Goal: Task Accomplishment & Management: Use online tool/utility

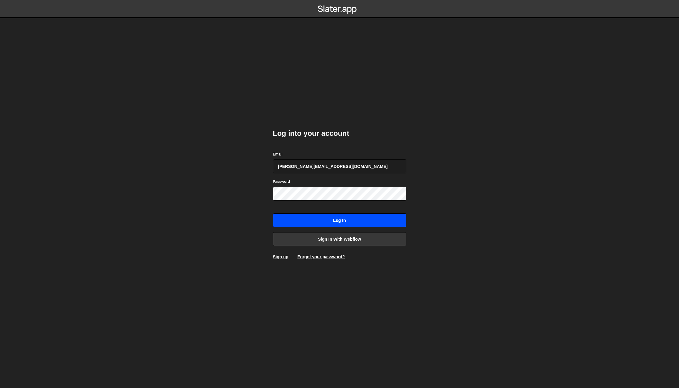
click at [324, 217] on input "Log in" at bounding box center [339, 220] width 133 height 14
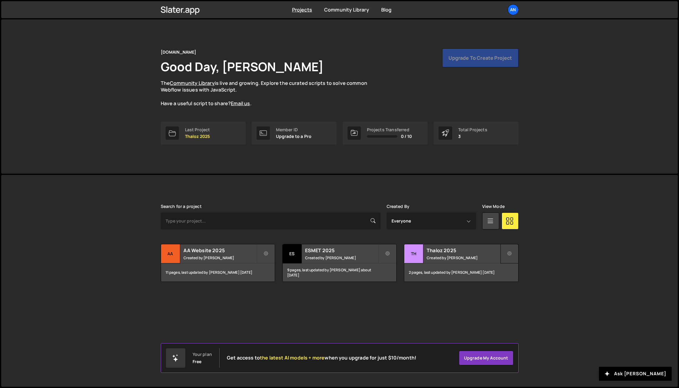
click at [511, 254] on icon at bounding box center [509, 254] width 4 height 6
click at [450, 249] on h2 "Thaloz 2025" at bounding box center [463, 250] width 73 height 7
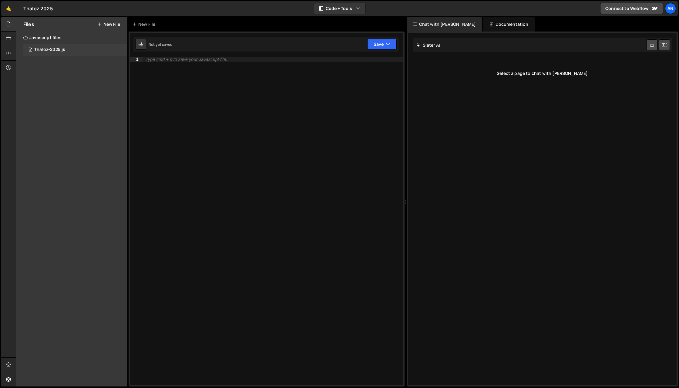
click at [65, 50] on div "Thaloz-2025.js" at bounding box center [49, 49] width 31 height 5
click at [62, 32] on div "Javascript files" at bounding box center [71, 38] width 111 height 12
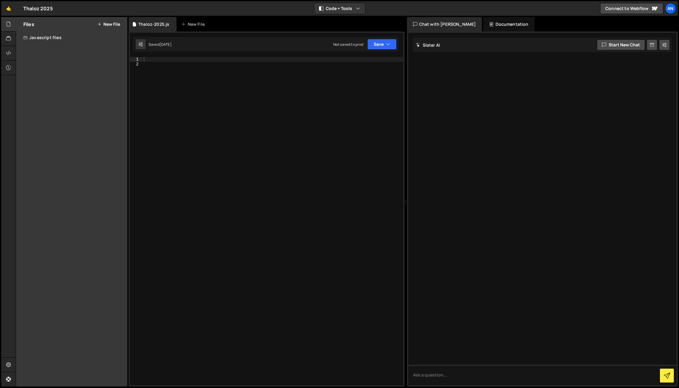
click at [62, 39] on div "Javascript files" at bounding box center [71, 38] width 111 height 12
click at [61, 39] on div "Javascript files" at bounding box center [71, 38] width 111 height 12
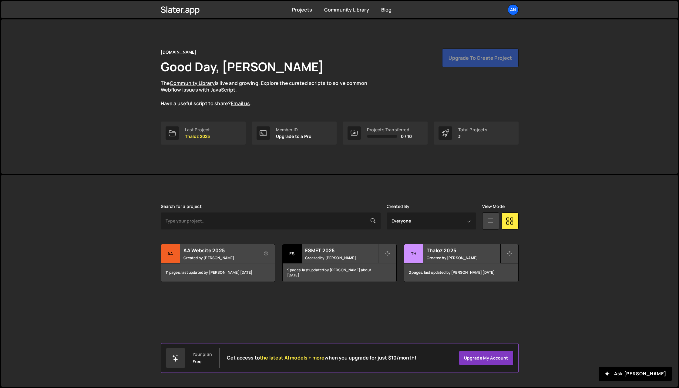
click at [513, 253] on button at bounding box center [509, 253] width 18 height 19
click at [518, 280] on link "Edit Project" at bounding box center [536, 278] width 72 height 10
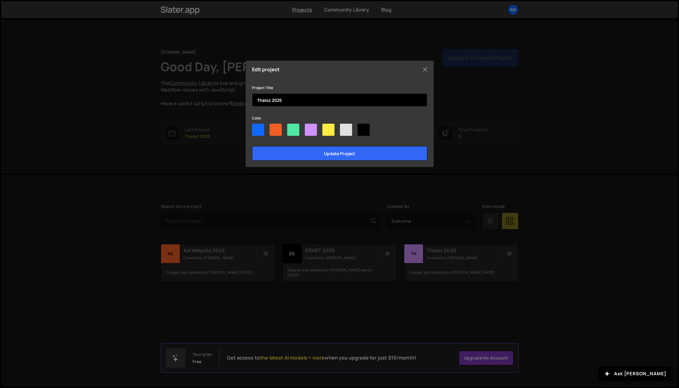
click at [271, 104] on input "Thaloz 2025" at bounding box center [339, 99] width 175 height 13
type input "Strike"
click at [259, 135] on div at bounding box center [258, 130] width 12 height 12
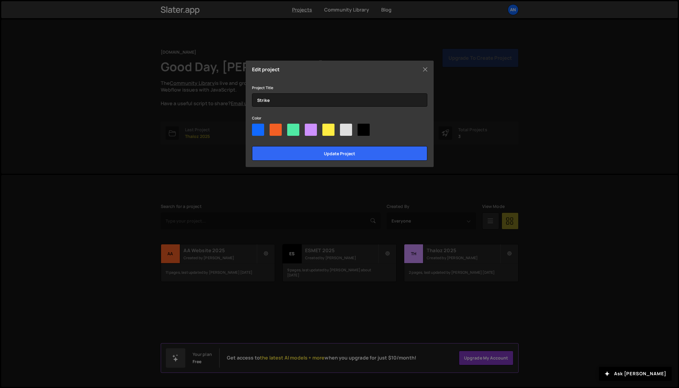
click at [256, 128] on input"] "radio" at bounding box center [254, 126] width 4 height 4
radio input"] "true"
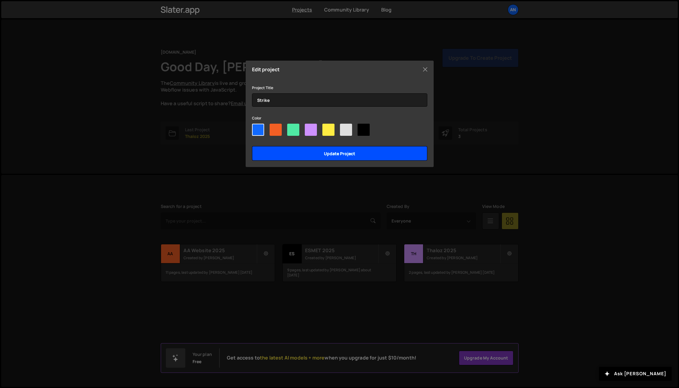
click at [312, 154] on input "Update project" at bounding box center [339, 153] width 175 height 15
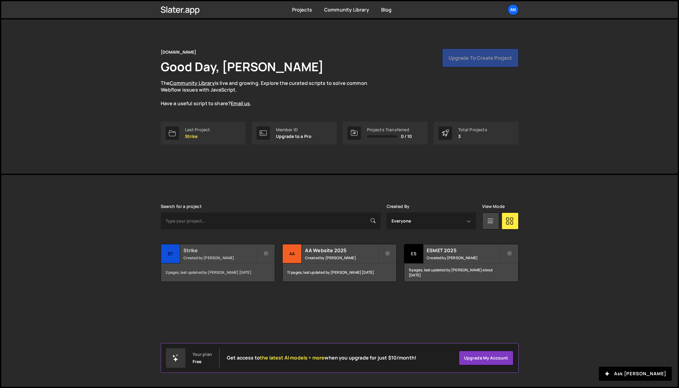
click at [196, 251] on h2 "Strike" at bounding box center [219, 250] width 73 height 7
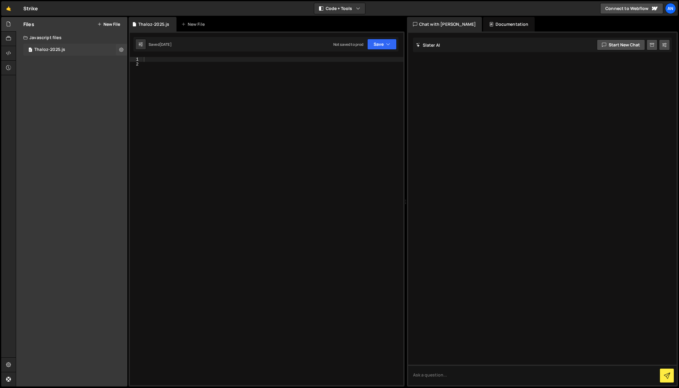
click at [127, 49] on div "Files New File Javascript files 0 Thaloz-2025.js 0 CSS files Copy share link Ed…" at bounding box center [347, 202] width 663 height 370
click at [124, 50] on button at bounding box center [121, 49] width 11 height 11
click at [146, 85] on button "Delete File" at bounding box center [158, 87] width 59 height 12
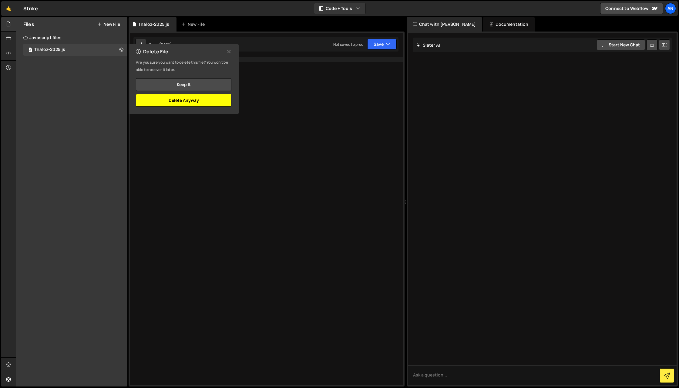
click at [164, 99] on button "Delete Anyway" at bounding box center [183, 100] width 95 height 13
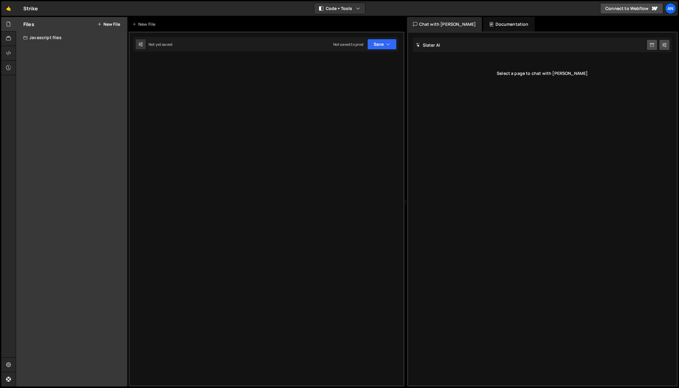
click at [98, 25] on icon at bounding box center [99, 24] width 4 height 5
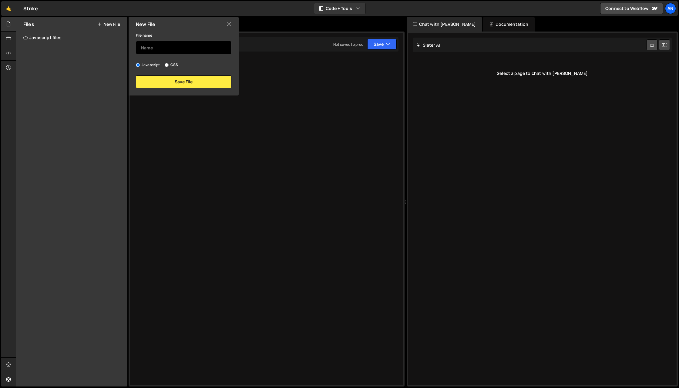
click at [160, 49] on input "text" at bounding box center [183, 47] width 95 height 13
type input "Strike Hero"
click at [173, 86] on button "Save File" at bounding box center [183, 81] width 95 height 13
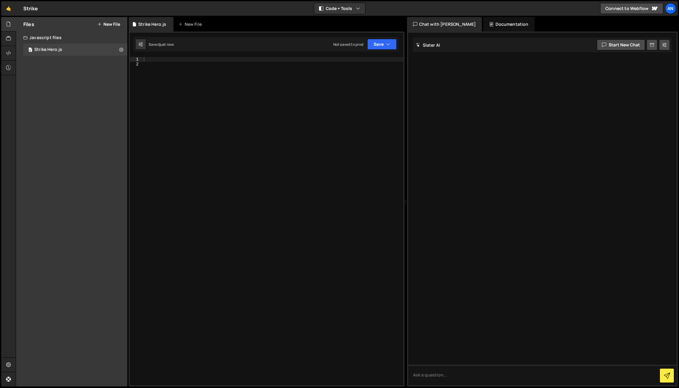
click at [176, 64] on div at bounding box center [272, 226] width 261 height 338
click at [171, 58] on div at bounding box center [272, 226] width 261 height 338
paste textarea "</script>"
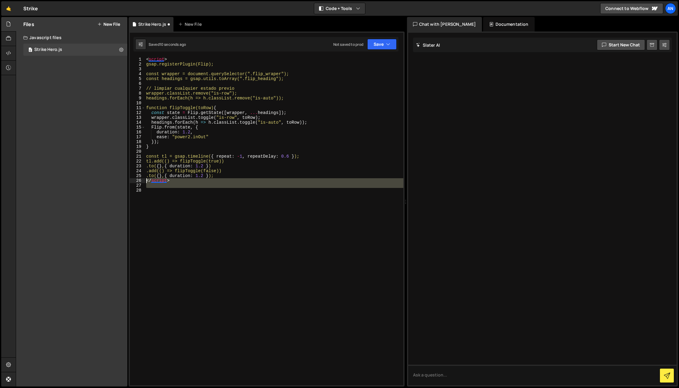
drag, startPoint x: 177, startPoint y: 181, endPoint x: 142, endPoint y: 180, distance: 35.5
click at [142, 180] on div "1 2 3 4 5 6 7 8 9 10 11 12 13 14 15 16 17 18 19 20 21 22 23 24 25 26 27 28 < sc…" at bounding box center [266, 221] width 273 height 328
type textarea "</script>"
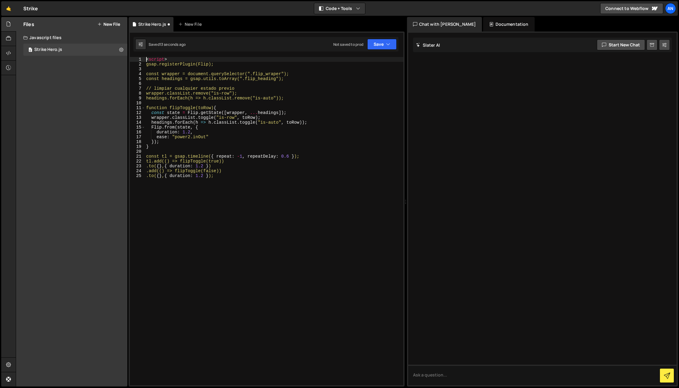
drag, startPoint x: 182, startPoint y: 57, endPoint x: 137, endPoint y: 58, distance: 45.5
click at [137, 58] on div ".to({}, { duration: 1.2 }); 1 2 3 4 5 6 7 8 9 10 11 12 13 14 15 16 17 18 19 20 …" at bounding box center [266, 221] width 273 height 328
click at [165, 62] on div "< script > gsap.registerPlugin(Flip); const wrapper = document.querySelector(".…" at bounding box center [274, 226] width 258 height 338
click at [230, 63] on div "< script > gsap.registerPlugin(Flip); const wrapper = document.querySelector(".…" at bounding box center [274, 226] width 258 height 338
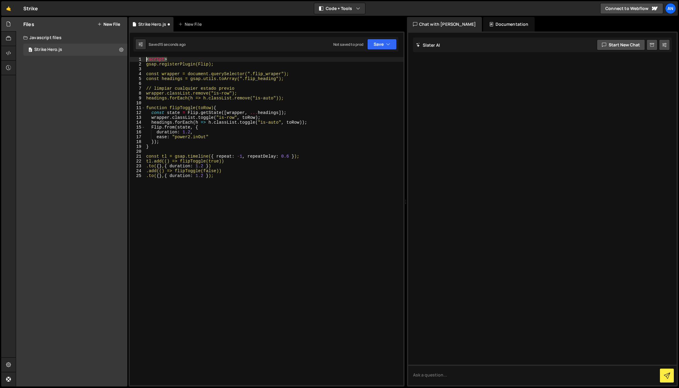
drag, startPoint x: 156, startPoint y: 57, endPoint x: 142, endPoint y: 57, distance: 13.9
click at [142, 57] on div "gsap.registerPlugin(Flip); 1 2 3 4 5 6 7 8 9 10 11 12 13 14 15 16 17 18 19 20 2…" at bounding box center [266, 221] width 273 height 328
type textarea "<script>"
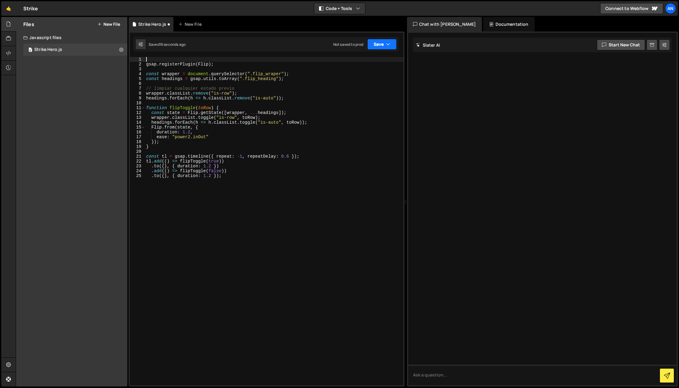
click at [380, 43] on button "Save" at bounding box center [381, 44] width 29 height 11
click at [374, 57] on div "Save to Staging S" at bounding box center [361, 59] width 63 height 6
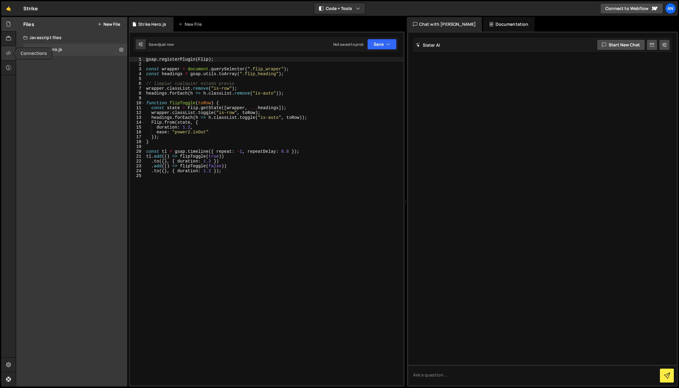
click at [8, 52] on icon at bounding box center [8, 53] width 5 height 7
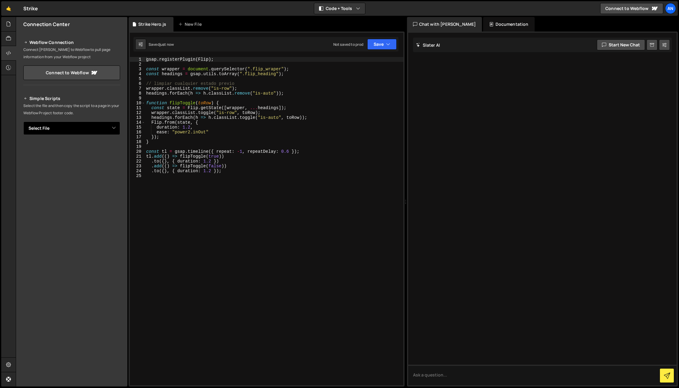
click at [63, 131] on select "Select File Thaloz-2025.js Strike Hero.js" at bounding box center [71, 128] width 97 height 13
select select "45791"
click at [23, 122] on select "Select File Thaloz-2025.js Strike Hero.js" at bounding box center [71, 128] width 97 height 13
click at [98, 149] on button "Copy" at bounding box center [101, 148] width 21 height 13
click at [219, 118] on div "gsap . registerPlugin ( Flip ) ; const wrapper = document . querySelector ( ".f…" at bounding box center [274, 226] width 258 height 338
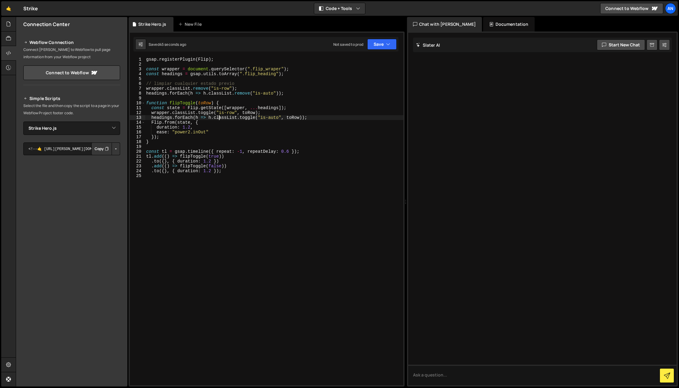
type textarea ".to({}, { duration: 1.2 });"
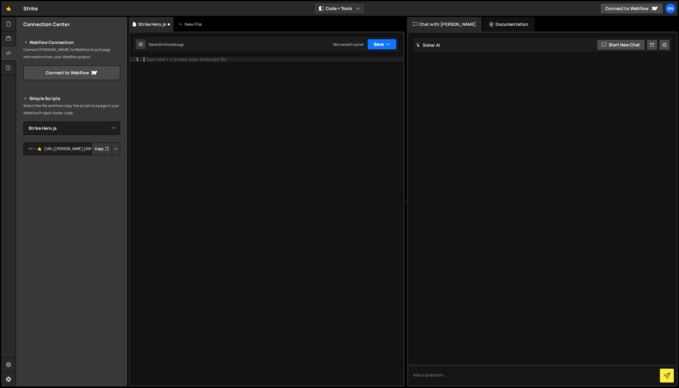
click at [377, 44] on button "Save" at bounding box center [381, 44] width 29 height 11
click at [379, 58] on div "Save to Staging S" at bounding box center [361, 59] width 63 height 6
click at [65, 131] on select "Select File Thaloz-2025.js Strike Hero.js" at bounding box center [71, 128] width 97 height 13
click at [248, 136] on div at bounding box center [272, 226] width 261 height 338
click at [248, 174] on div at bounding box center [272, 226] width 261 height 338
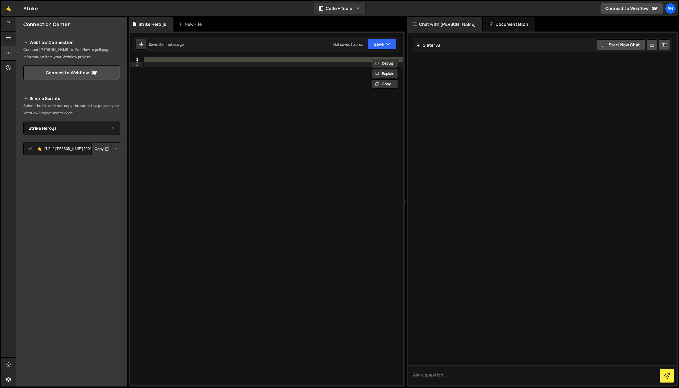
paste textarea "</script>"
type textarea "</script>"
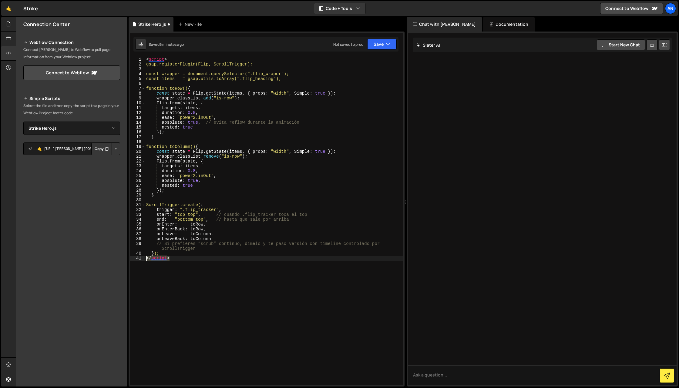
drag, startPoint x: 167, startPoint y: 258, endPoint x: 140, endPoint y: 257, distance: 26.4
click at [140, 257] on div "</script> 1 2 3 4 5 6 7 8 9 10 11 12 13 14 15 16 17 18 19 20 21 22 23 24 25 26 …" at bounding box center [266, 221] width 273 height 328
drag, startPoint x: 177, startPoint y: 58, endPoint x: 131, endPoint y: 61, distance: 45.6
click at [131, 61] on div "1 2 3 4 5 6 7 8 9 10 11 12 13 14 15 16 17 18 19 20 21 22 23 24 25 26 27 28 29 3…" at bounding box center [266, 221] width 273 height 328
type textarea "<script>"
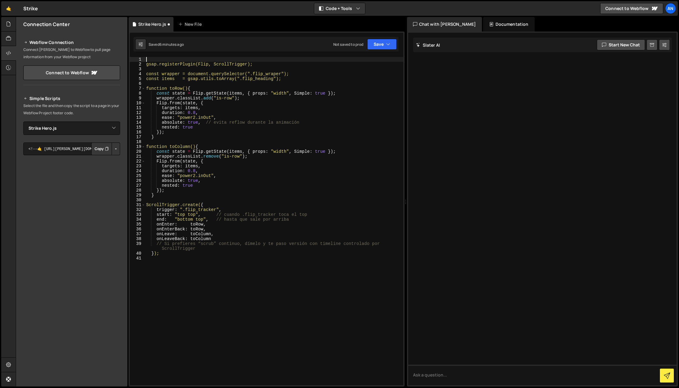
click at [238, 286] on div "gsap.registerPlugin(Flip, ScrollTrigger); const wrapper = document.querySelecto…" at bounding box center [274, 226] width 258 height 338
click at [382, 43] on button "Save" at bounding box center [381, 44] width 29 height 11
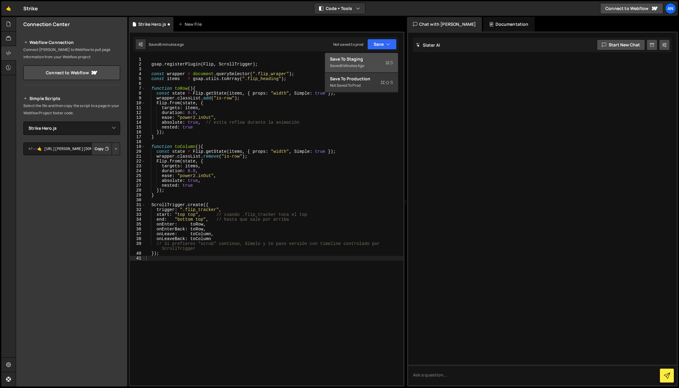
click at [370, 61] on div "Save to Staging S" at bounding box center [361, 59] width 63 height 6
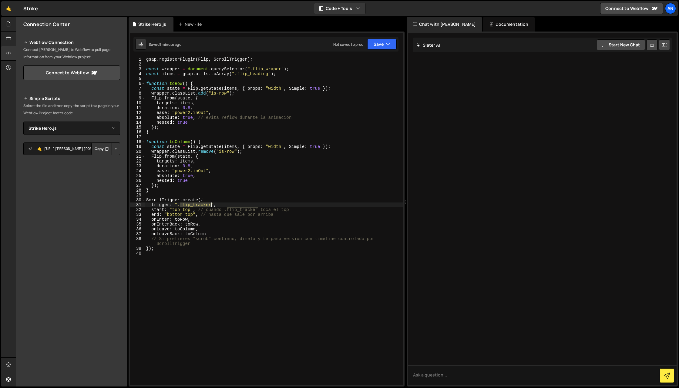
drag, startPoint x: 180, startPoint y: 205, endPoint x: 210, endPoint y: 204, distance: 30.3
click at [210, 204] on div "gsap . registerPlugin ( Flip , ScrollTrigger ) ; const wrapper = document . que…" at bounding box center [274, 226] width 258 height 338
click at [180, 249] on div "gsap . registerPlugin ( Flip , ScrollTrigger ) ; const wrapper = document . que…" at bounding box center [274, 226] width 258 height 338
type textarea "});"
click at [173, 262] on div "gsap . registerPlugin ( Flip , ScrollTrigger ) ; const wrapper = document . que…" at bounding box center [274, 226] width 258 height 338
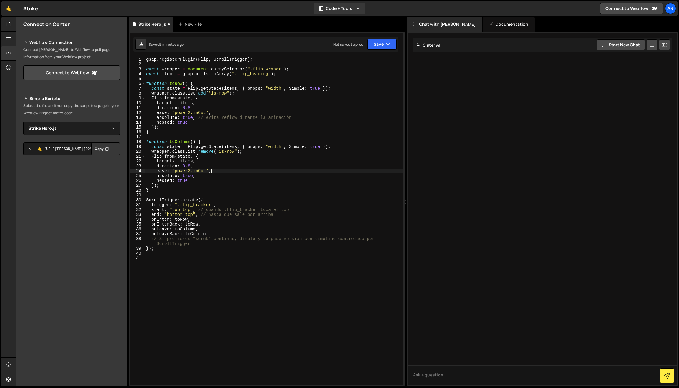
click at [239, 169] on div "gsap . registerPlugin ( Flip , ScrollTrigger ) ; const wrapper = document . que…" at bounding box center [274, 226] width 258 height 338
type textarea "ease: "power2.inOut","
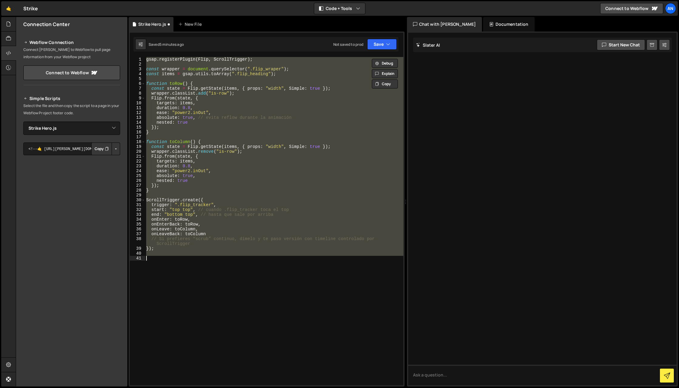
paste textarea "});"
type textarea "});"
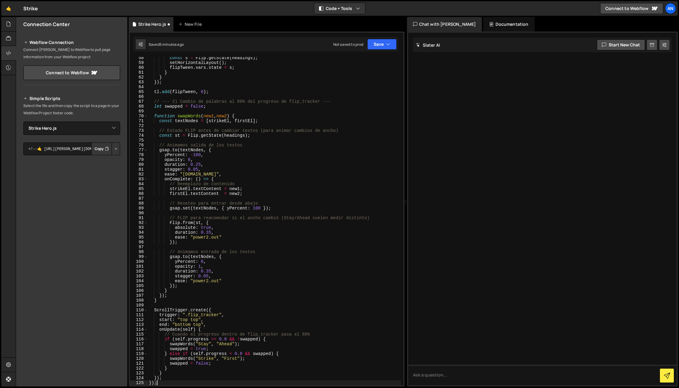
scroll to position [278, 0]
click at [381, 45] on button "Save" at bounding box center [381, 44] width 29 height 11
click at [370, 63] on div "Saved 5 minutes ago" at bounding box center [361, 65] width 63 height 7
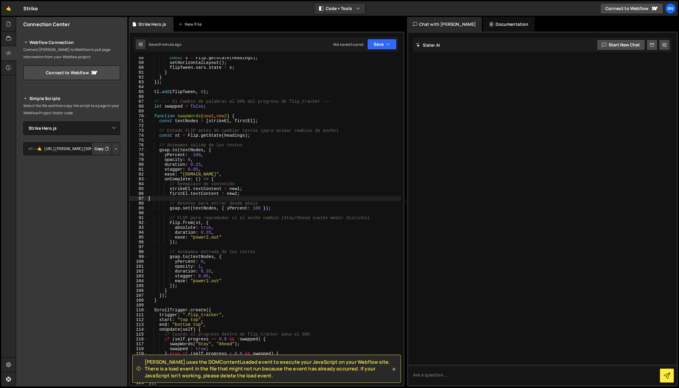
click at [256, 198] on div "const s = Flip . getState ( headings ) ; setHorizontalLayout ( ) ; flipTween . …" at bounding box center [274, 224] width 253 height 338
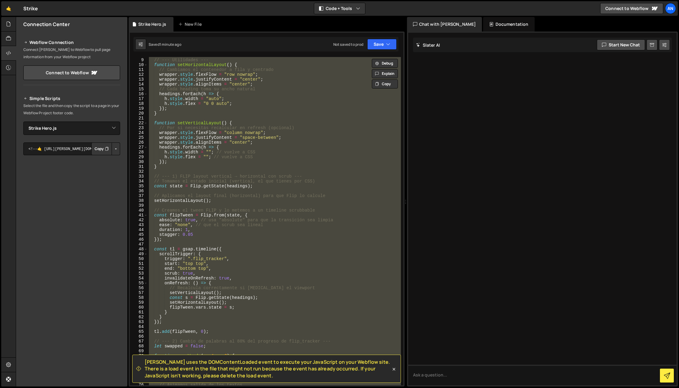
scroll to position [0, 0]
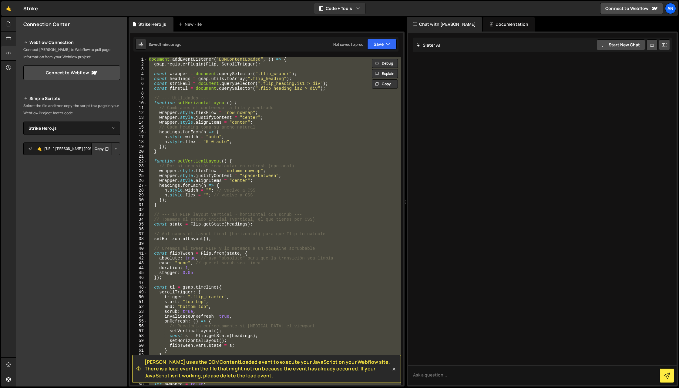
paste textarea
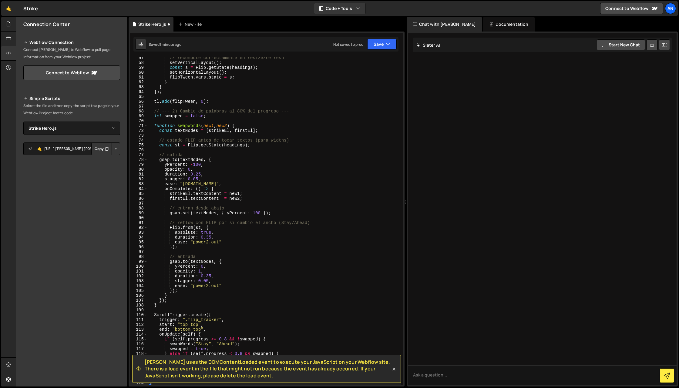
scroll to position [273, 0]
click at [377, 43] on button "Save" at bounding box center [381, 44] width 29 height 11
click at [372, 59] on div "Save to Staging S" at bounding box center [361, 59] width 63 height 6
type textarea "onComplete: () => {"
click at [252, 190] on div "// recompute correctamente en resize/refresh setVerticalLayout ( ) ; const s = …" at bounding box center [274, 224] width 253 height 338
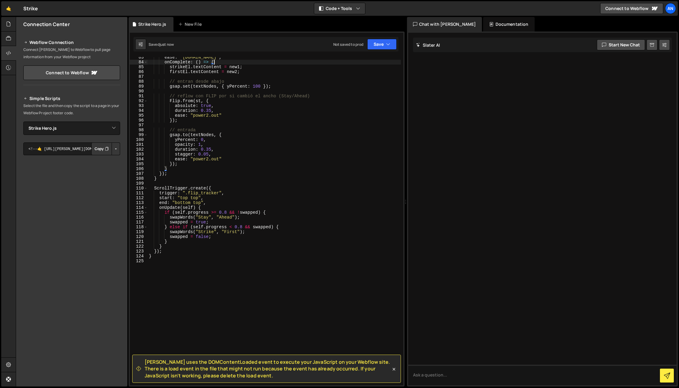
scroll to position [440, 0]
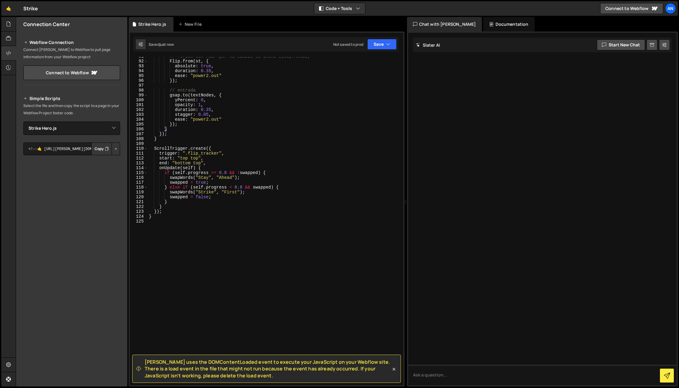
click at [209, 278] on div "// reflow con FLIP por si cambió el ancho (Stay/Ahead) Flip . from ( st , { abs…" at bounding box center [274, 223] width 253 height 338
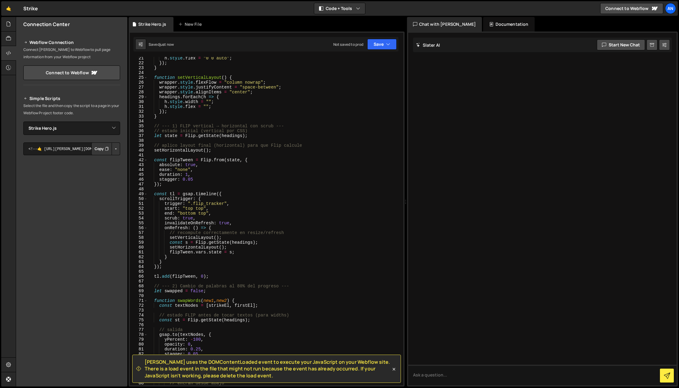
scroll to position [0, 0]
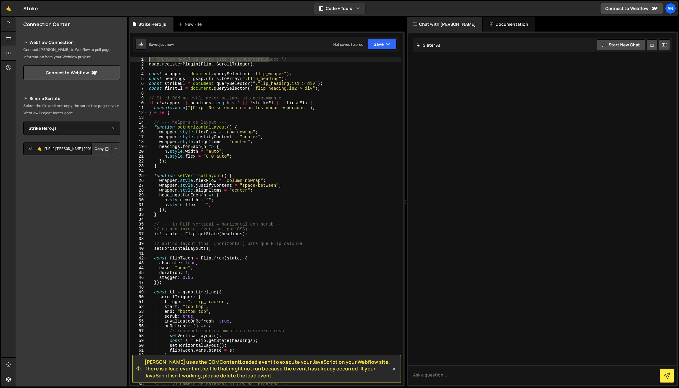
drag, startPoint x: 277, startPoint y: 59, endPoint x: 142, endPoint y: 57, distance: 135.8
click at [142, 57] on div "1 2 3 4 5 6 7 8 9 10 11 12 13 14 15 16 17 18 19 20 21 22 23 24 25 26 27 28 29 3…" at bounding box center [266, 221] width 273 height 328
click at [262, 104] on div "/* [PERSON_NAME] ya corre esto en DOMContentLoaded */ gsap . registerPlugin ( F…" at bounding box center [274, 226] width 253 height 338
type textarea "if (!wrapper || headings.length < 2 || !strikeEl || !firstEl) {"
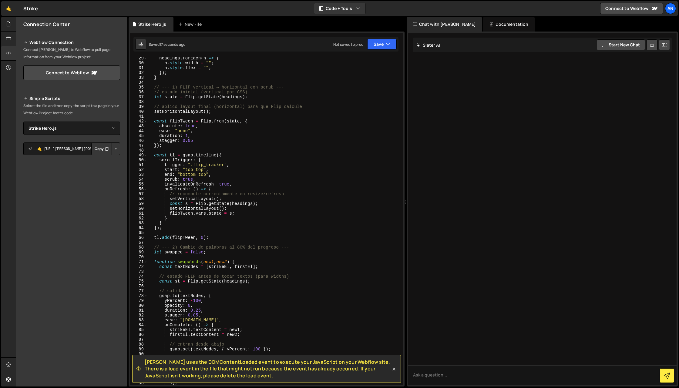
click at [269, 272] on div "headings . forEach ( h => { h . style . width = "" ; h . style . flex = "" ; })…" at bounding box center [274, 225] width 253 height 338
type textarea "}"
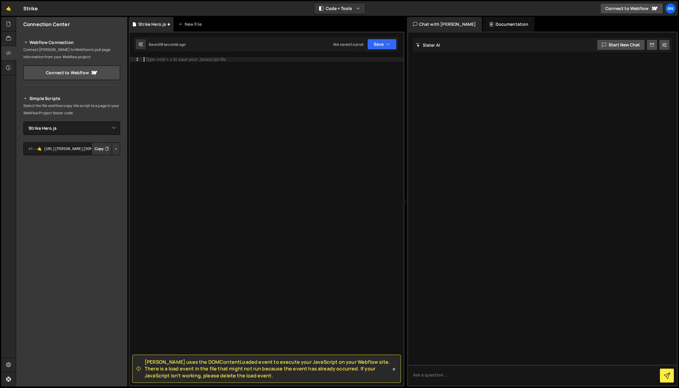
click at [269, 271] on div "Type cmd + s to save your Javascript file." at bounding box center [272, 226] width 261 height 338
click at [546, 110] on div at bounding box center [542, 209] width 269 height 353
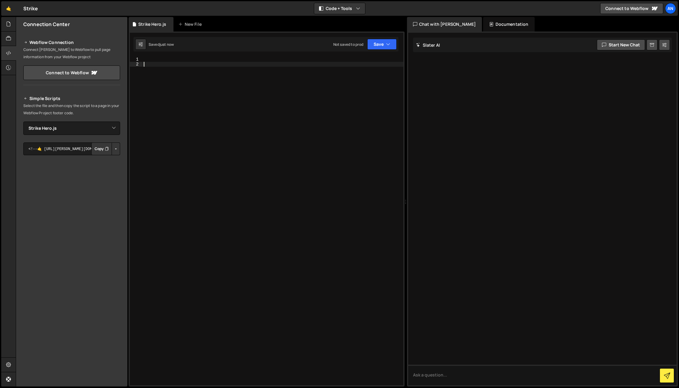
click at [341, 81] on div at bounding box center [272, 226] width 261 height 338
paste textarea "}"
type textarea "}"
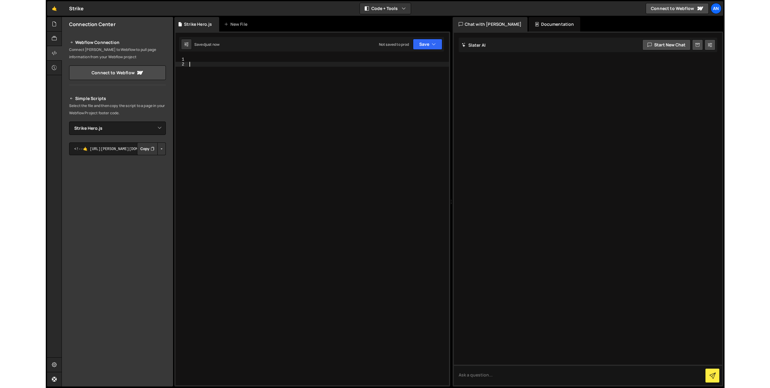
scroll to position [278, 0]
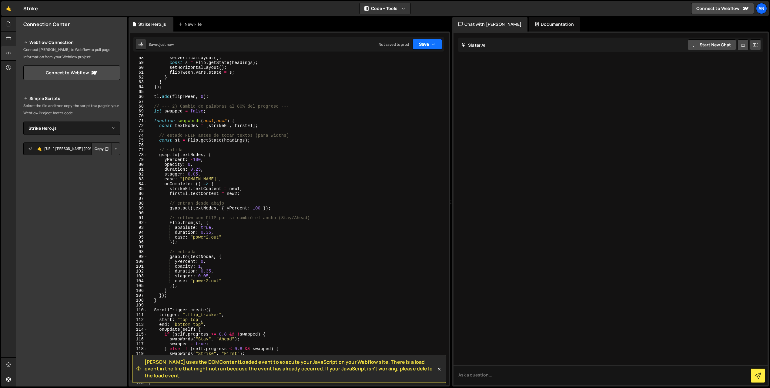
click at [432, 46] on icon "button" at bounding box center [433, 44] width 4 height 6
click at [419, 62] on div "Saved just now" at bounding box center [406, 65] width 63 height 7
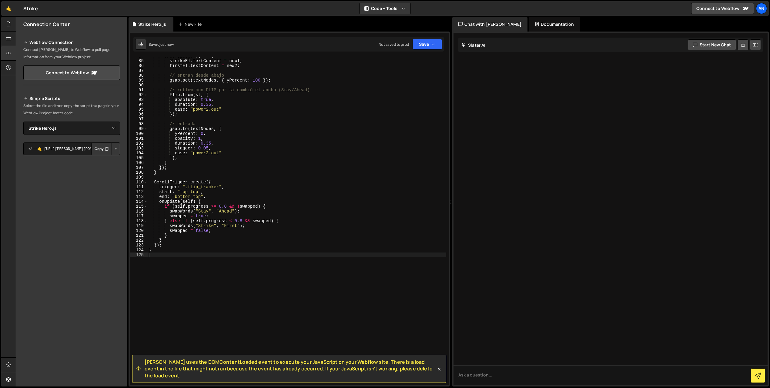
scroll to position [408, 0]
click at [226, 380] on div "[PERSON_NAME] uses the DOMContentLoaded event to execute your JavaScript on you…" at bounding box center [289, 369] width 314 height 28
click at [236, 373] on span "[PERSON_NAME] uses the DOMContentLoaded event to execute your JavaScript on you…" at bounding box center [291, 369] width 292 height 20
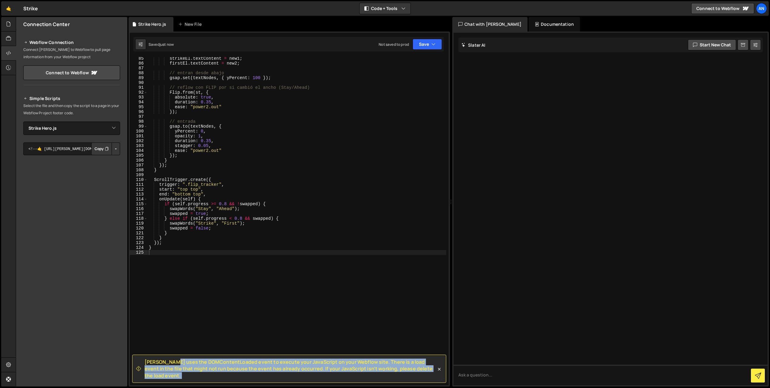
click at [236, 373] on span "[PERSON_NAME] uses the DOMContentLoaded event to execute your JavaScript on you…" at bounding box center [291, 369] width 292 height 20
copy div "[PERSON_NAME] uses the DOMContentLoaded event to execute your JavaScript on you…"
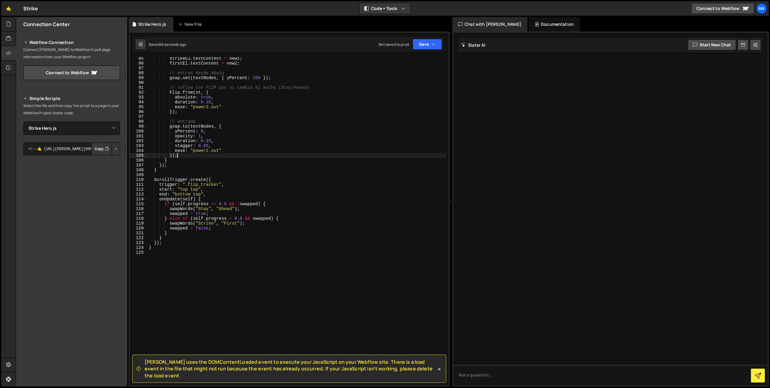
click at [319, 157] on div "strikeEl . textContent = new1 ; firstEl . textContent = new2 ; // entran desde …" at bounding box center [297, 225] width 299 height 338
type textarea "}"
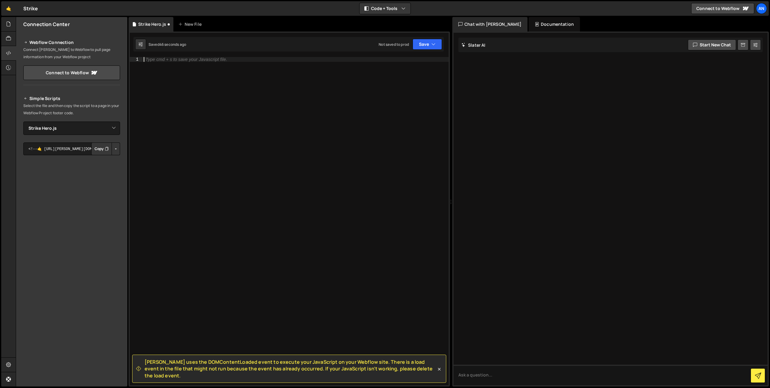
paste textarea "</script>"
type textarea "</script>"
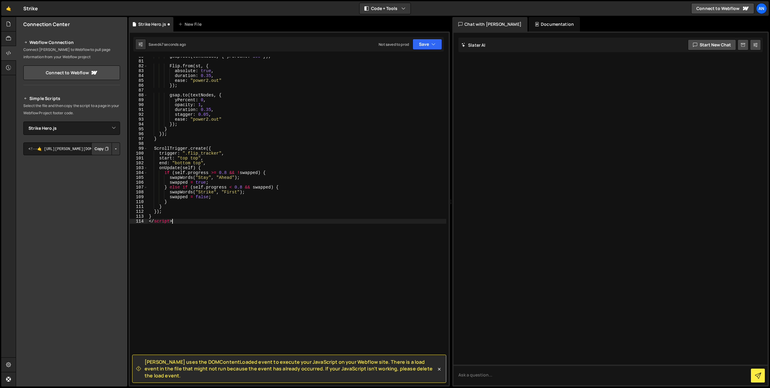
scroll to position [387, 0]
drag, startPoint x: 196, startPoint y: 223, endPoint x: 134, endPoint y: 221, distance: 62.2
click at [134, 221] on div "</script> 80 81 82 83 84 85 86 87 88 89 90 91 92 93 94 95 96 97 98 99 100 101 1…" at bounding box center [289, 221] width 319 height 328
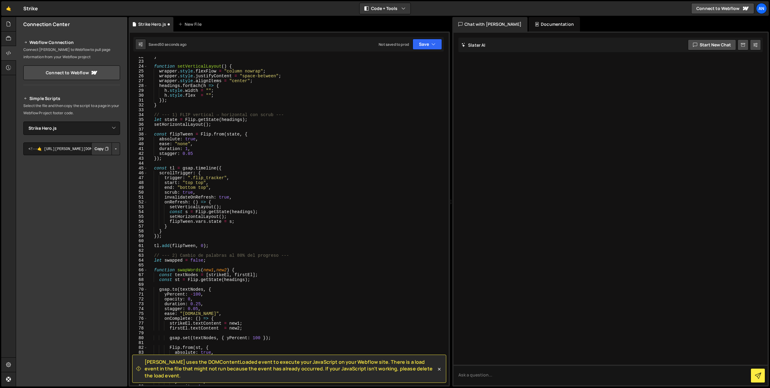
scroll to position [0, 0]
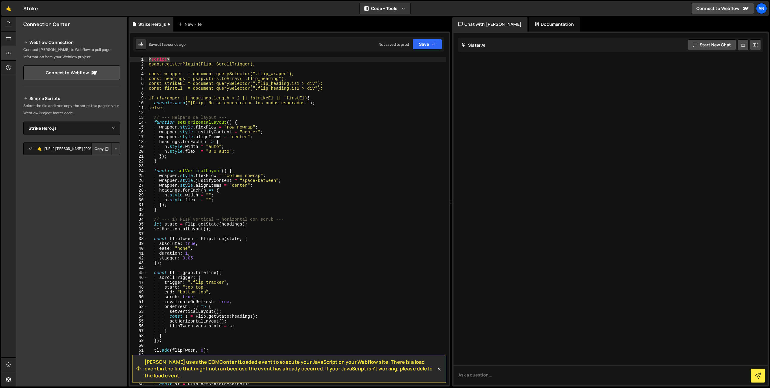
drag, startPoint x: 175, startPoint y: 59, endPoint x: 132, endPoint y: 61, distance: 43.7
click at [132, 61] on div "1 2 3 4 5 6 7 8 9 10 11 12 13 14 15 16 17 18 19 20 21 22 23 24 25 26 27 28 29 3…" at bounding box center [289, 221] width 319 height 328
type textarea "<script>"
click at [464, 128] on div at bounding box center [611, 209] width 314 height 353
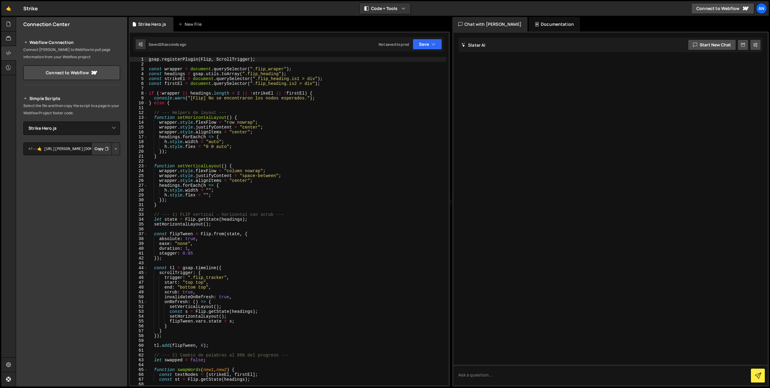
scroll to position [118, 0]
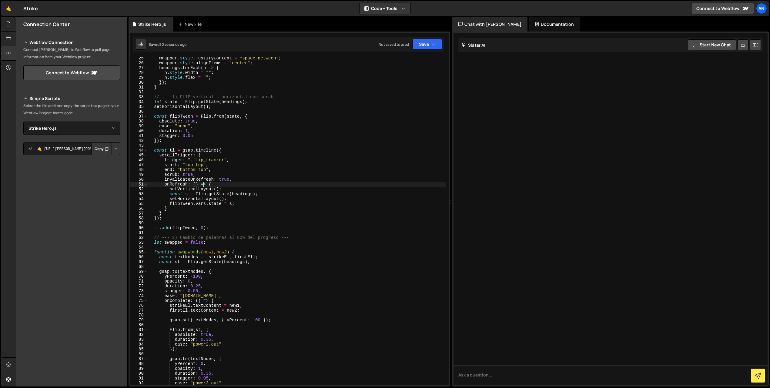
click at [204, 186] on div "wrapper . style . justifyContent = "space-between" ; wrapper . style . alignIte…" at bounding box center [297, 225] width 299 height 338
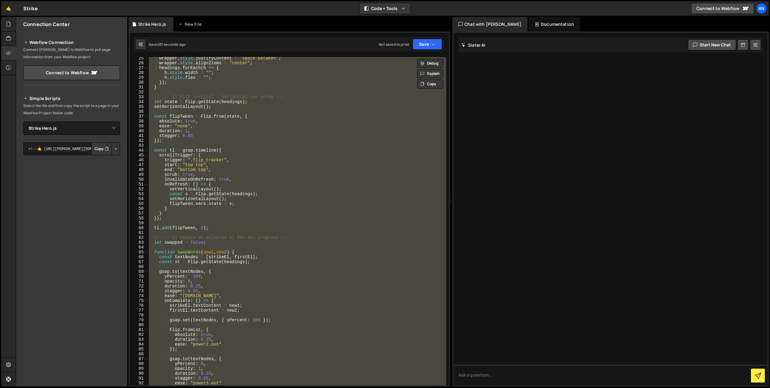
paste textarea "</script>"
type textarea "</script>"
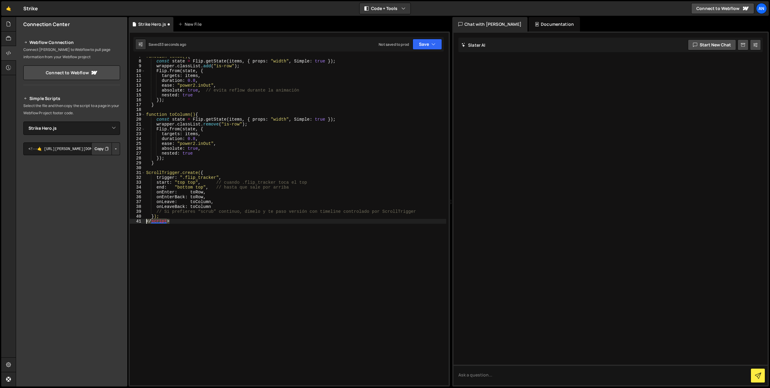
drag, startPoint x: 182, startPoint y: 220, endPoint x: 132, endPoint y: 222, distance: 50.0
click at [132, 222] on div "</script> 7 8 9 10 11 12 13 14 15 16 17 18 19 20 21 22 23 24 25 26 27 28 29 30 …" at bounding box center [289, 221] width 319 height 328
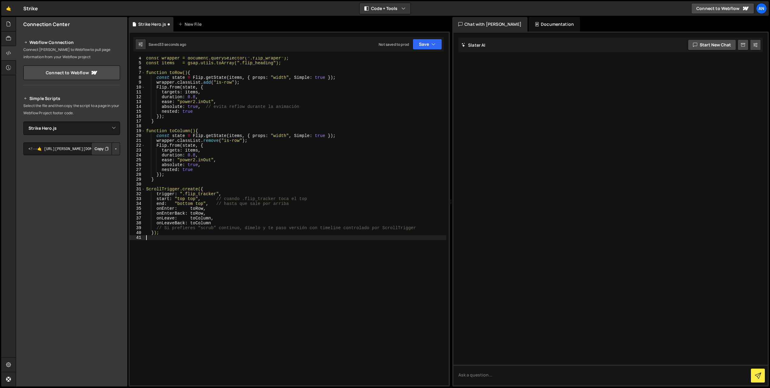
scroll to position [0, 0]
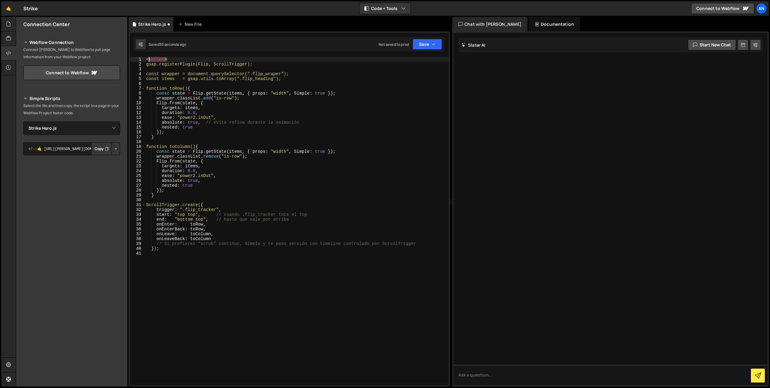
drag, startPoint x: 175, startPoint y: 59, endPoint x: 146, endPoint y: 58, distance: 29.7
click at [146, 58] on div "< script > gsap.registerPlugin(Flip, ScrollTrigger); const wrapper = document.q…" at bounding box center [297, 226] width 304 height 338
type textarea "<script>"
click at [421, 42] on button "Save" at bounding box center [427, 44] width 29 height 11
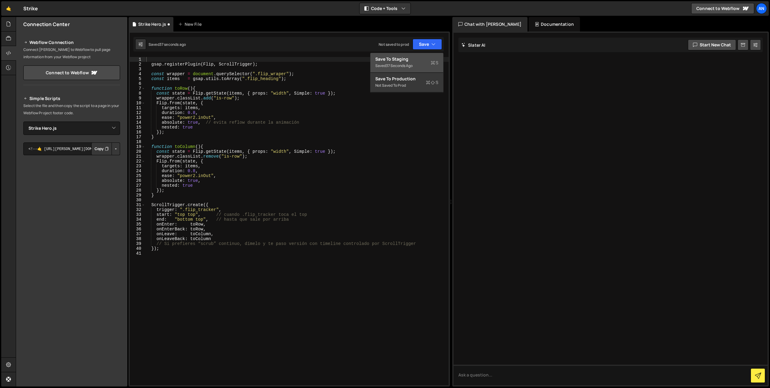
click at [413, 58] on div "Save to Staging S" at bounding box center [406, 59] width 63 height 6
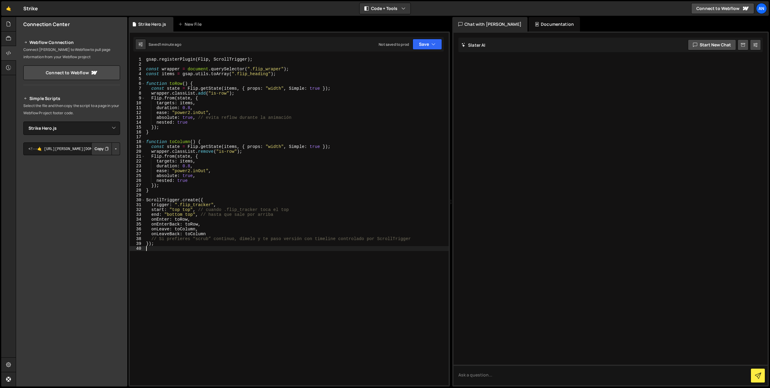
click at [306, 277] on div "gsap . registerPlugin ( Flip , ScrollTrigger ) ; const wrapper = document . que…" at bounding box center [297, 226] width 304 height 338
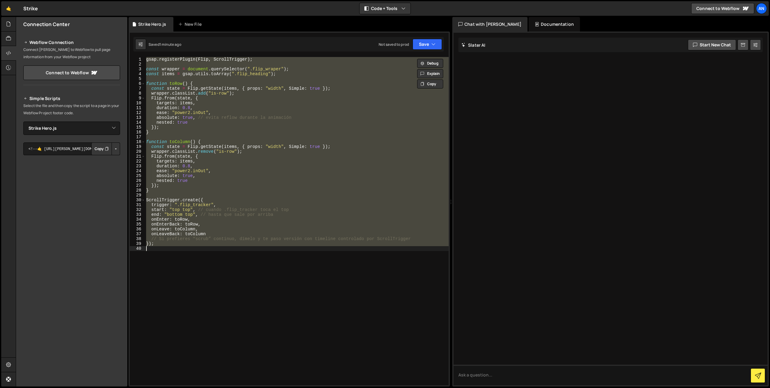
paste textarea ", 0);"
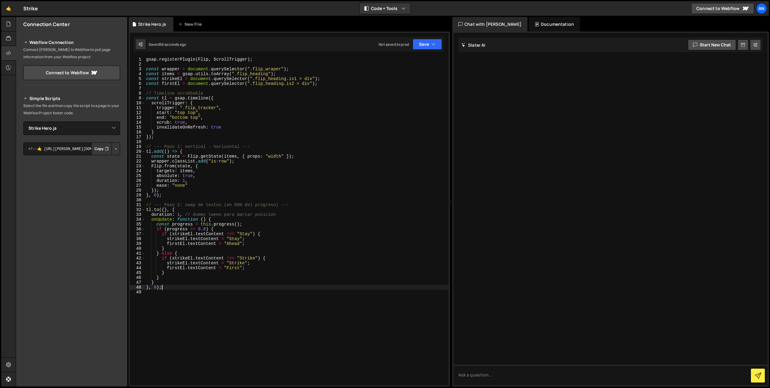
click at [331, 251] on div "gsap . registerPlugin ( Flip , ScrollTrigger ) ; const wrapper = document . que…" at bounding box center [297, 226] width 304 height 338
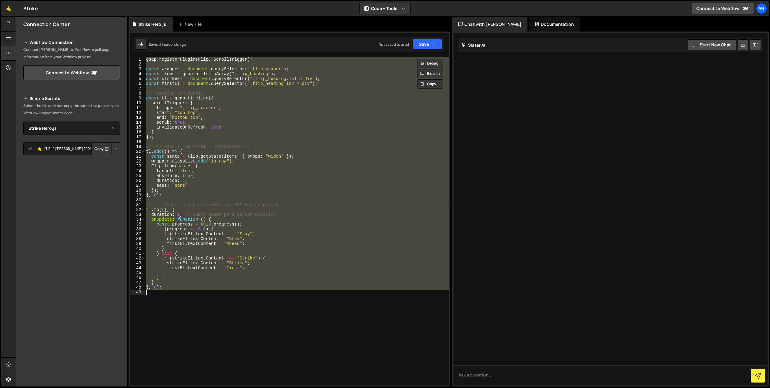
paste textarea ");"
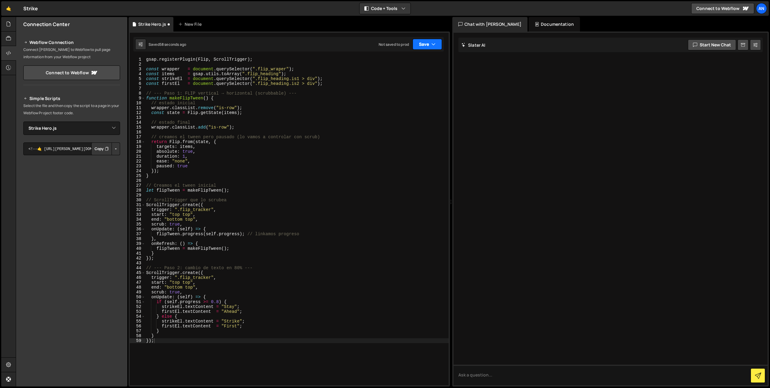
click at [430, 47] on button "Save" at bounding box center [427, 44] width 29 height 11
click at [420, 62] on div "Saved 58 seconds ago" at bounding box center [406, 65] width 63 height 7
click at [367, 199] on div "gsap . registerPlugin ( Flip , ScrollTrigger ) ; const wrapper = document . que…" at bounding box center [297, 226] width 304 height 338
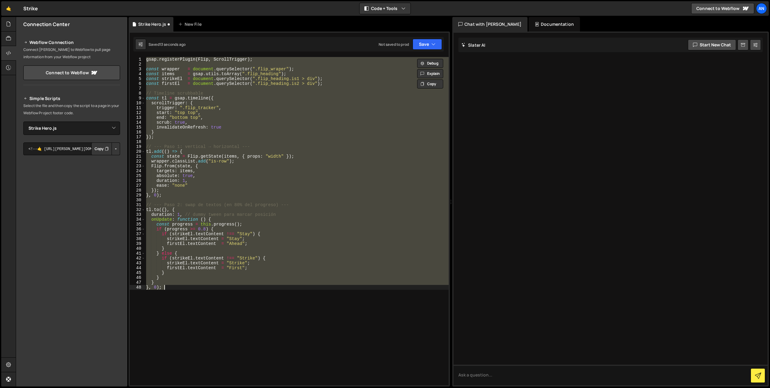
type textarea "});"
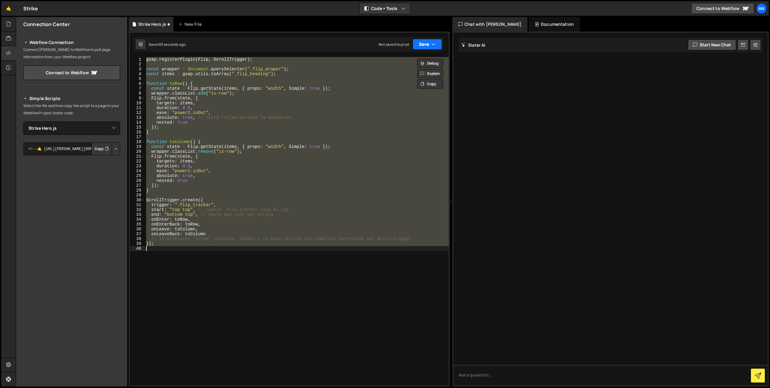
click at [417, 48] on button "Save" at bounding box center [427, 44] width 29 height 11
click at [410, 65] on div "15 seconds ago" at bounding box center [399, 65] width 26 height 5
